Goal: Complete application form

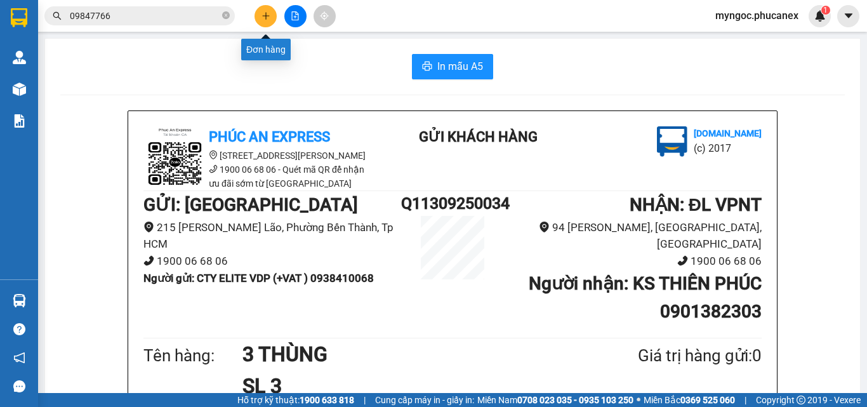
click at [265, 17] on icon "plus" at bounding box center [266, 15] width 9 height 9
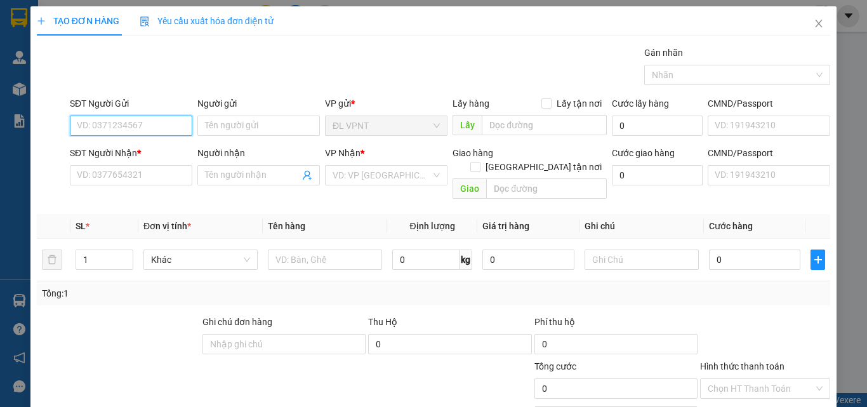
click at [112, 117] on input "SĐT Người Gửi" at bounding box center [131, 126] width 123 height 20
paste input "945071663"
click at [77, 126] on input "945071663" at bounding box center [131, 126] width 123 height 20
type input "0945071663"
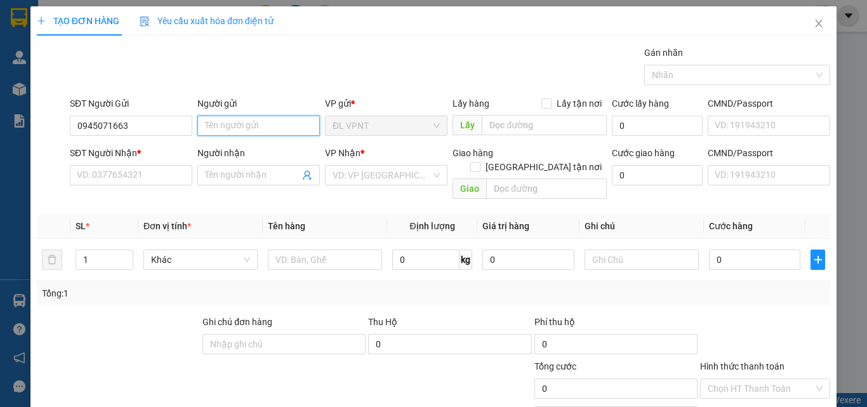
click at [220, 126] on input "Người gửi" at bounding box center [258, 126] width 123 height 20
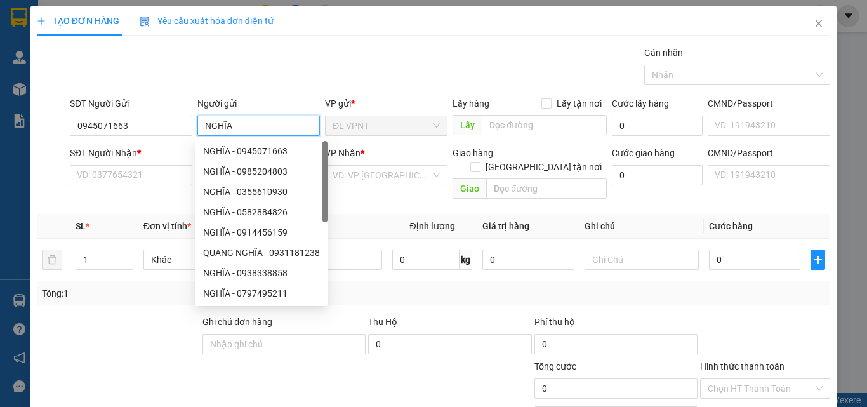
type input "NGHĨA"
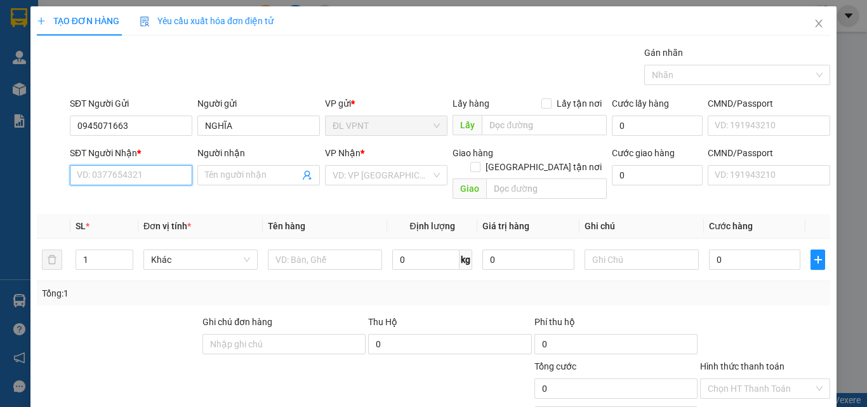
click at [110, 170] on input "SĐT Người Nhận *" at bounding box center [131, 175] width 123 height 20
paste input "MỰC LÁ ĐẠI DƯƠNG 0363738066"
drag, startPoint x: 133, startPoint y: 175, endPoint x: 37, endPoint y: 169, distance: 95.5
click at [37, 169] on div "SĐT Người Nhận * MỰC LÁ ĐẠI DƯƠNG 0363738066 MỰC LÁ ĐẠI DƯƠNG 0363738066 Người …" at bounding box center [434, 175] width 796 height 58
type input "0363738066"
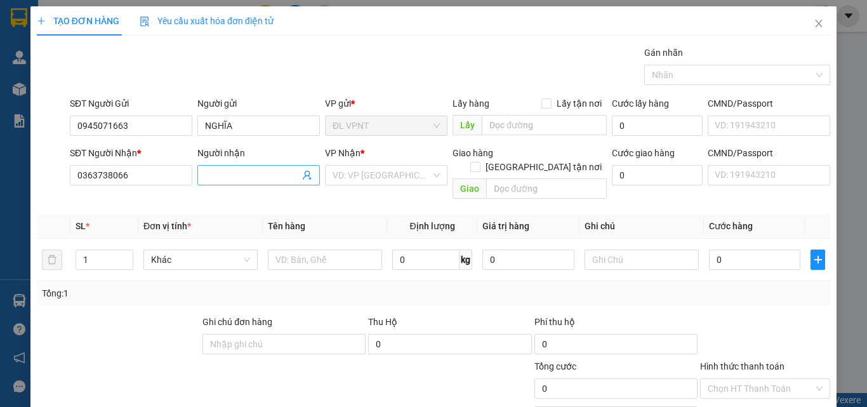
click at [239, 169] on input "Người nhận" at bounding box center [252, 175] width 95 height 14
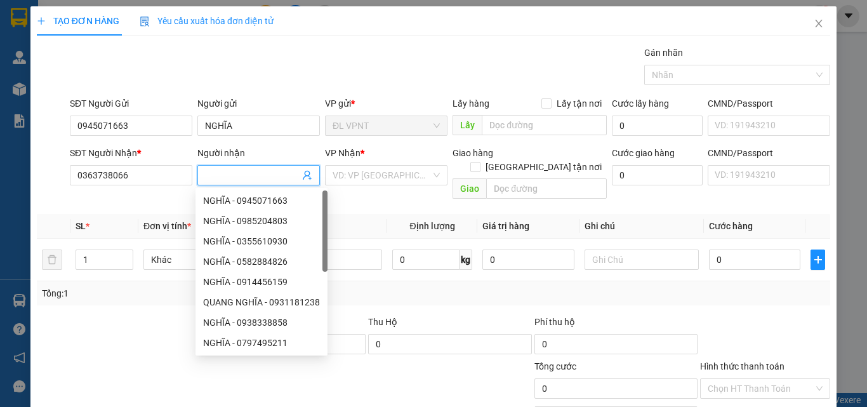
paste input "MỰC LÁ ĐẠI DƯƠNG"
type input "MỰC LÁ ĐẠI DƯƠNG"
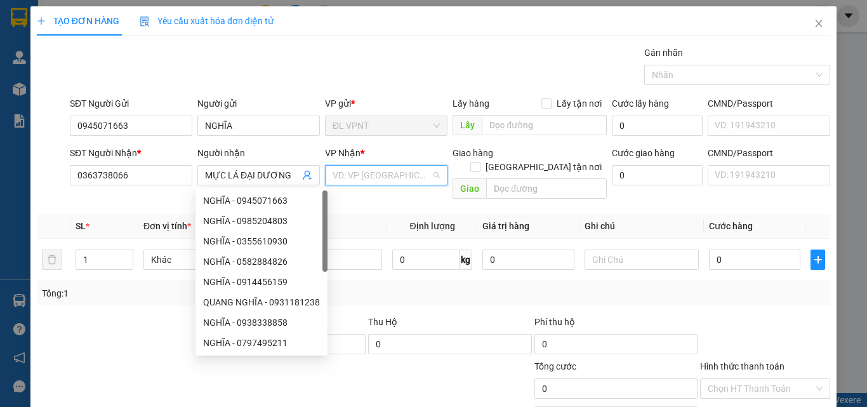
click at [385, 177] on input "search" at bounding box center [382, 175] width 98 height 19
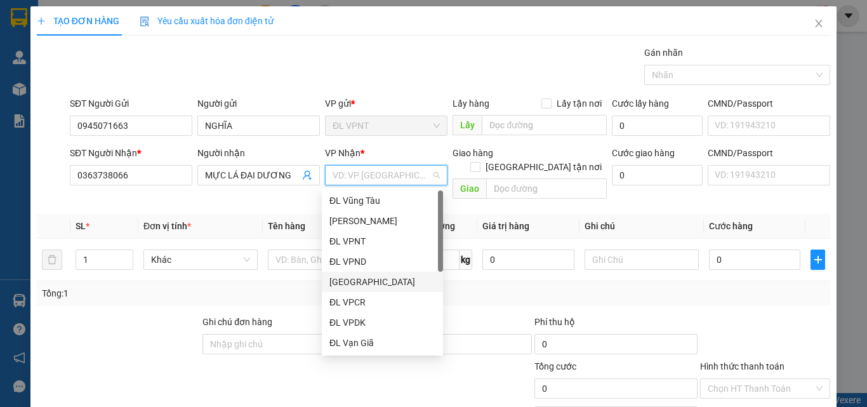
click at [370, 288] on div "[GEOGRAPHIC_DATA]" at bounding box center [383, 282] width 106 height 14
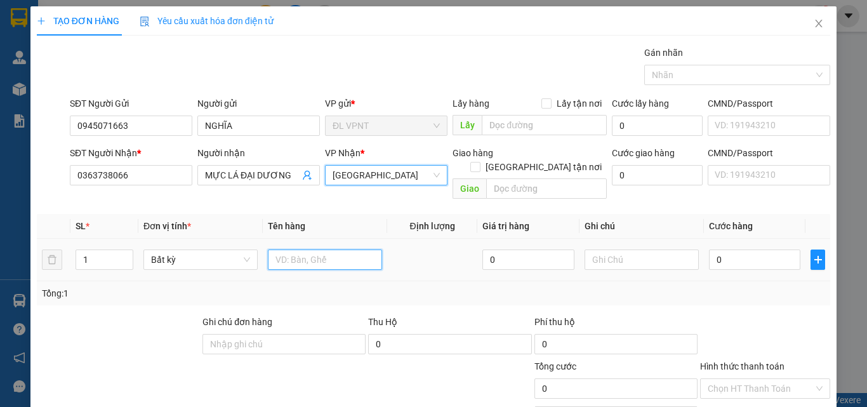
click at [324, 250] on input "text" at bounding box center [325, 260] width 114 height 20
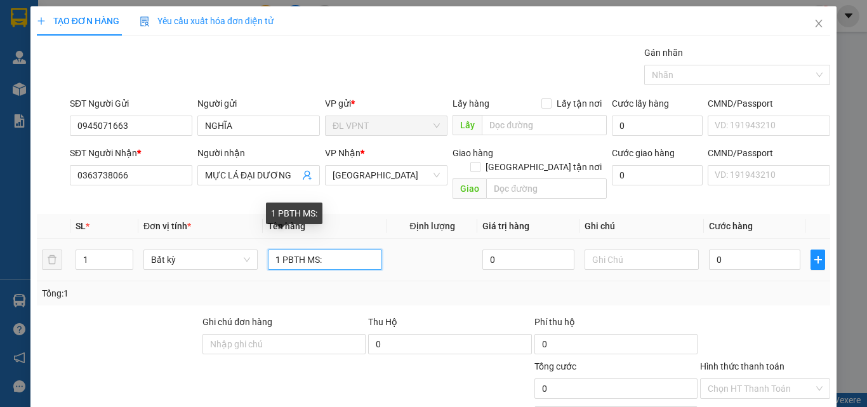
click at [341, 250] on input "1 PBTH MS:" at bounding box center [325, 260] width 114 height 20
paste input "Q11309250085"
type input "1 PBTH MS:Q11309250085(5.700K)"
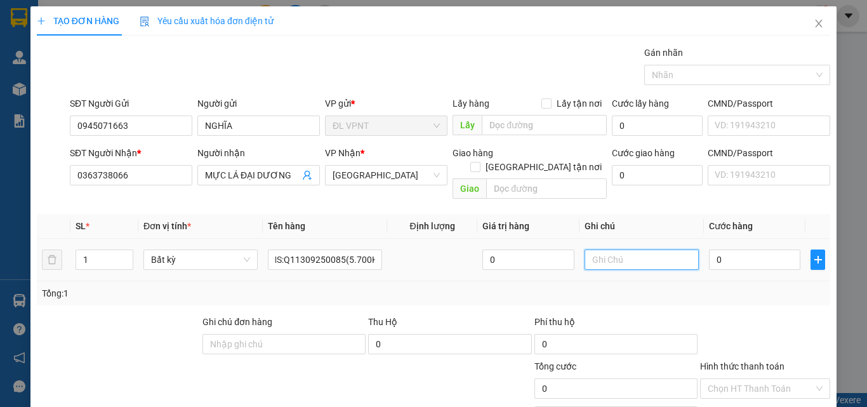
scroll to position [0, 0]
click at [605, 250] on input "text" at bounding box center [642, 260] width 114 height 20
type input "MS [PERSON_NAME] GIỮ(ĐÃ BAO GỒM PHÍ TH)"
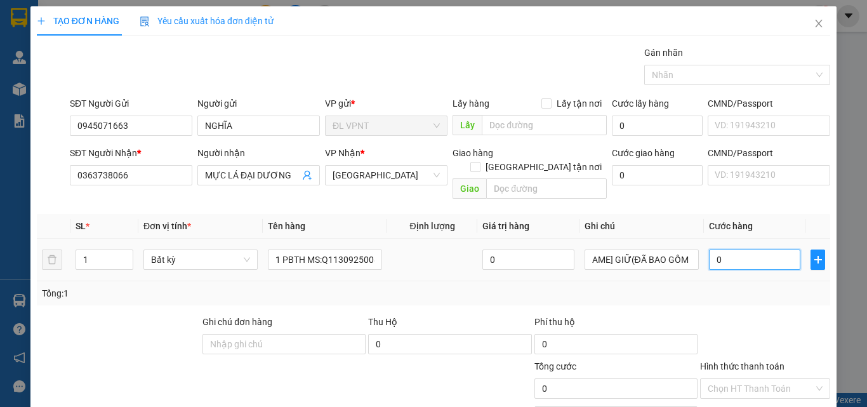
scroll to position [0, 0]
click at [711, 250] on input "0" at bounding box center [754, 260] width 91 height 20
type input "6"
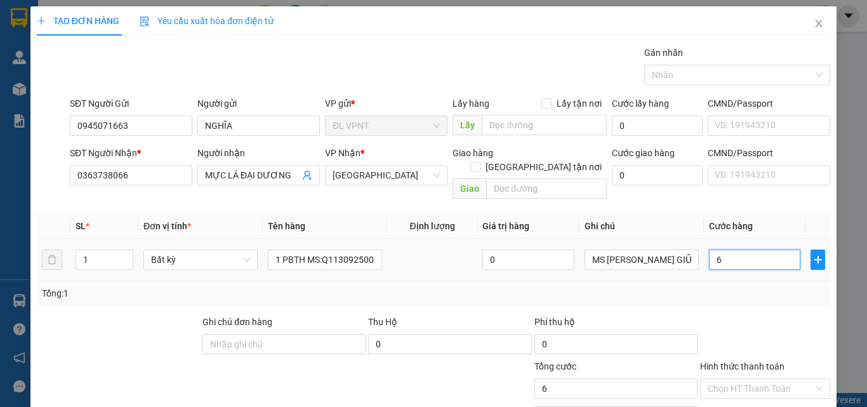
type input "60"
type input "60.000"
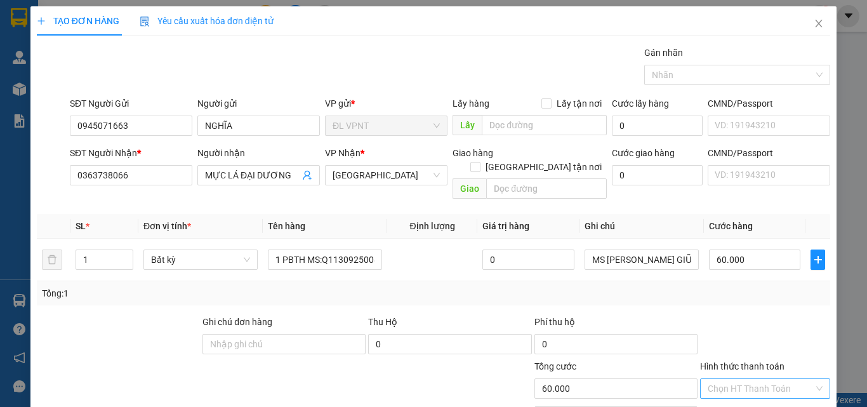
click at [729, 379] on input "Hình thức thanh toán" at bounding box center [761, 388] width 106 height 19
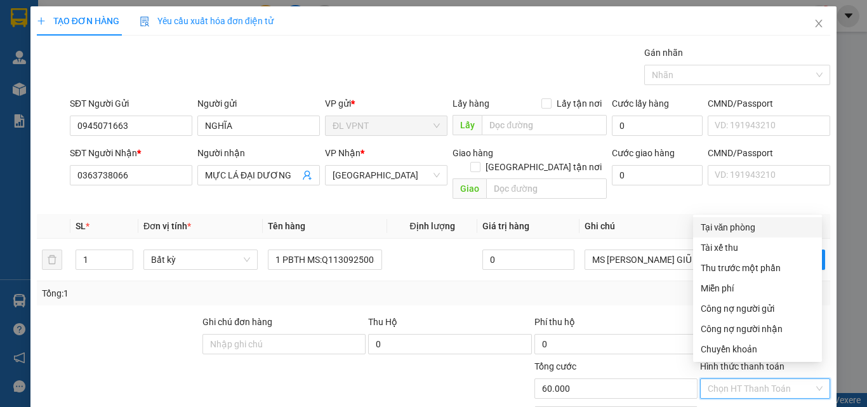
click at [737, 227] on div "Tại văn phòng" at bounding box center [758, 227] width 114 height 14
type input "0"
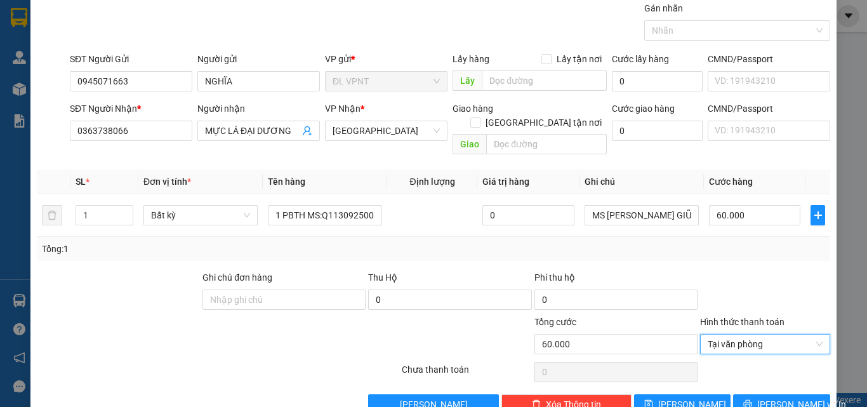
scroll to position [63, 0]
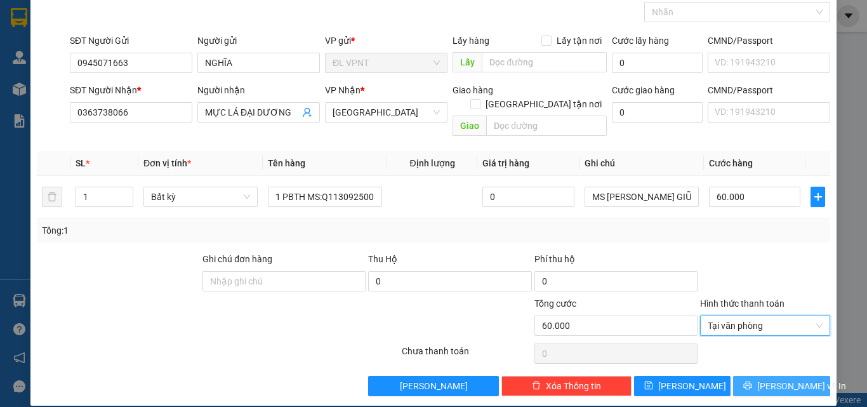
click at [756, 376] on button "[PERSON_NAME] và In" at bounding box center [781, 386] width 97 height 20
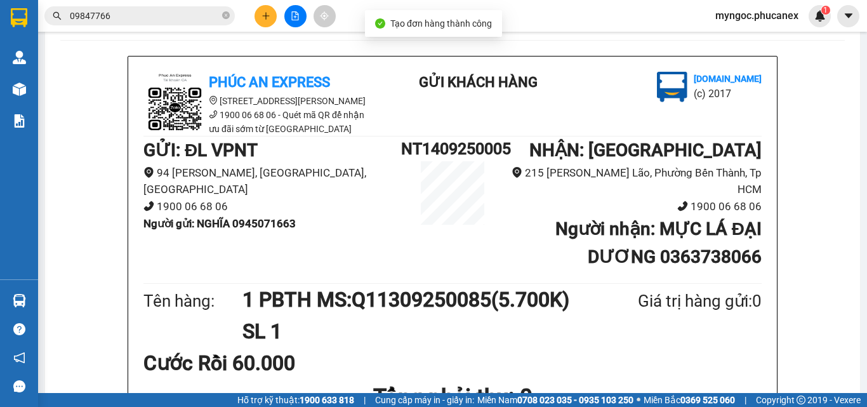
scroll to position [127, 0]
